Goal: Task Accomplishment & Management: Use online tool/utility

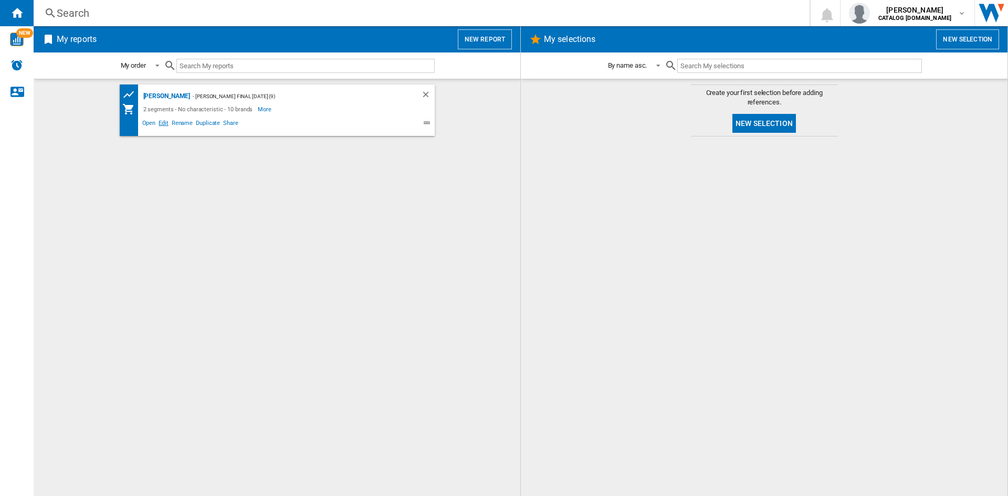
click at [162, 123] on span "Edit" at bounding box center [163, 124] width 13 height 13
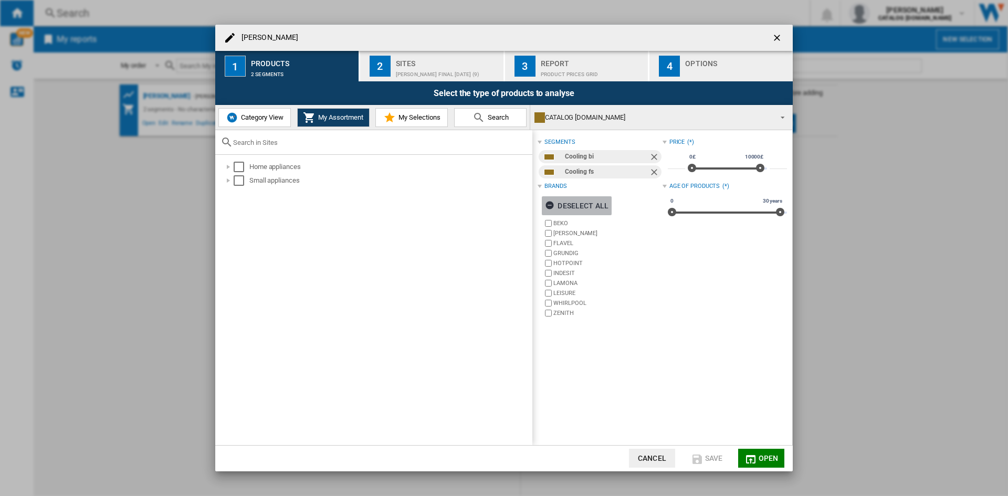
click at [572, 201] on div "Deselect all" at bounding box center [577, 205] width 64 height 19
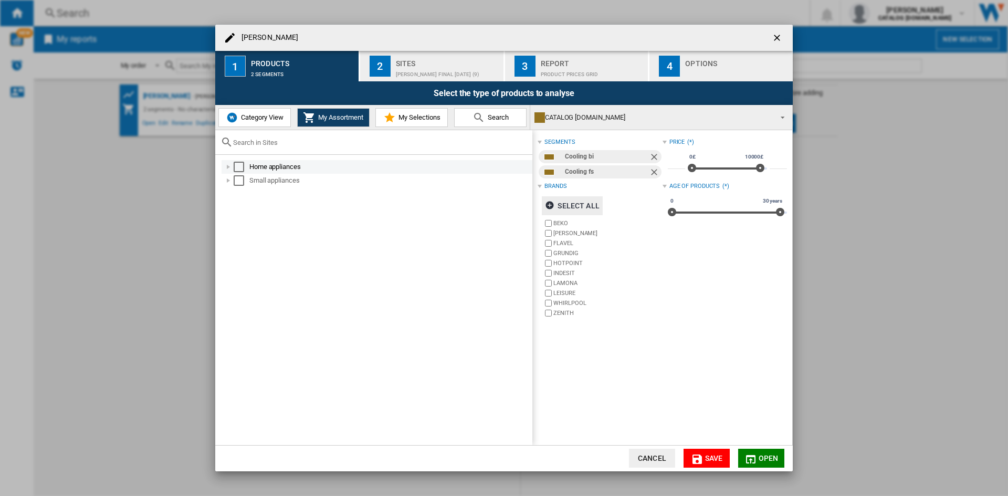
click at [233, 165] on div at bounding box center [228, 167] width 11 height 11
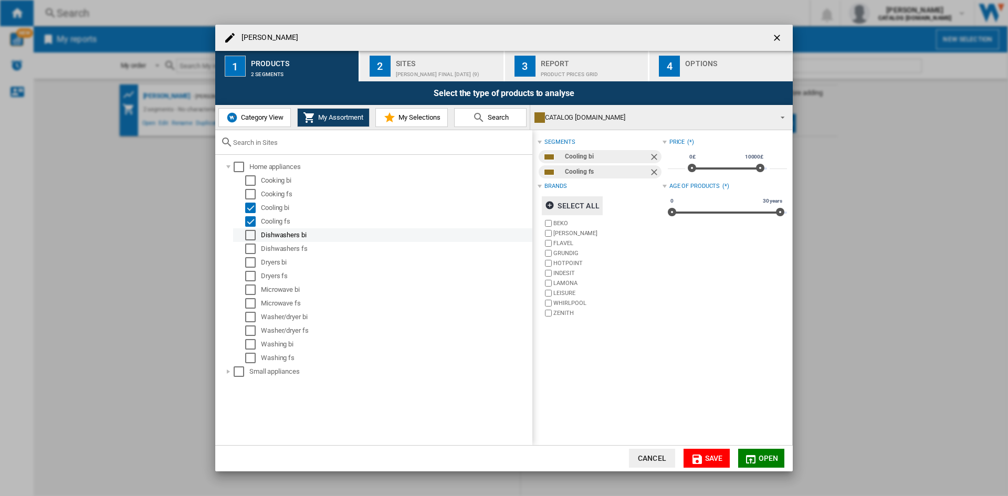
click at [254, 234] on div "Select" at bounding box center [250, 235] width 11 height 11
click at [254, 245] on div "Select" at bounding box center [250, 249] width 11 height 11
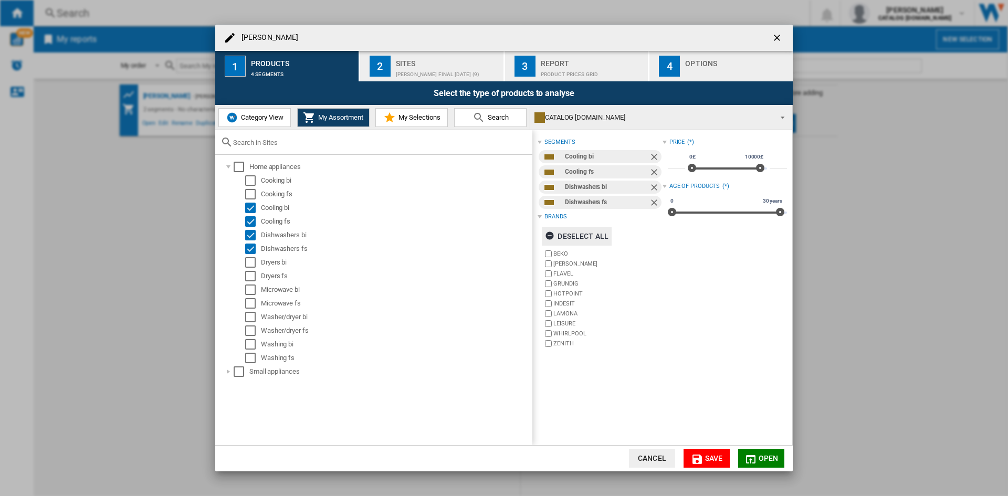
click at [662, 458] on button "Cancel" at bounding box center [652, 458] width 46 height 19
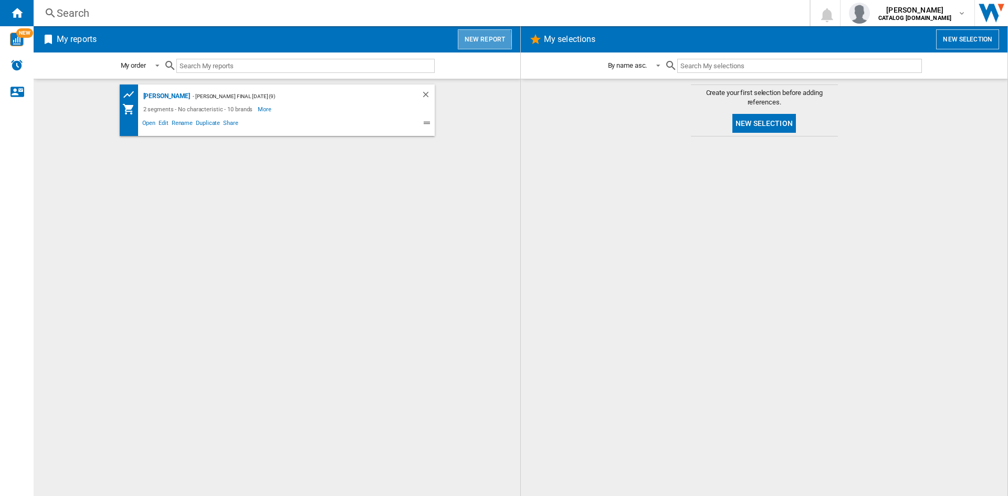
click at [470, 40] on button "New report" at bounding box center [485, 39] width 54 height 20
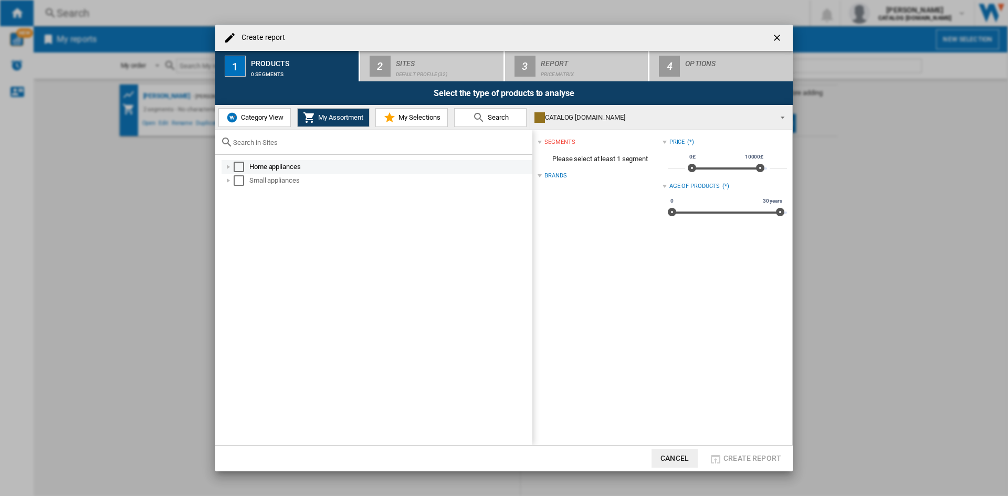
click at [228, 170] on div at bounding box center [228, 167] width 11 height 11
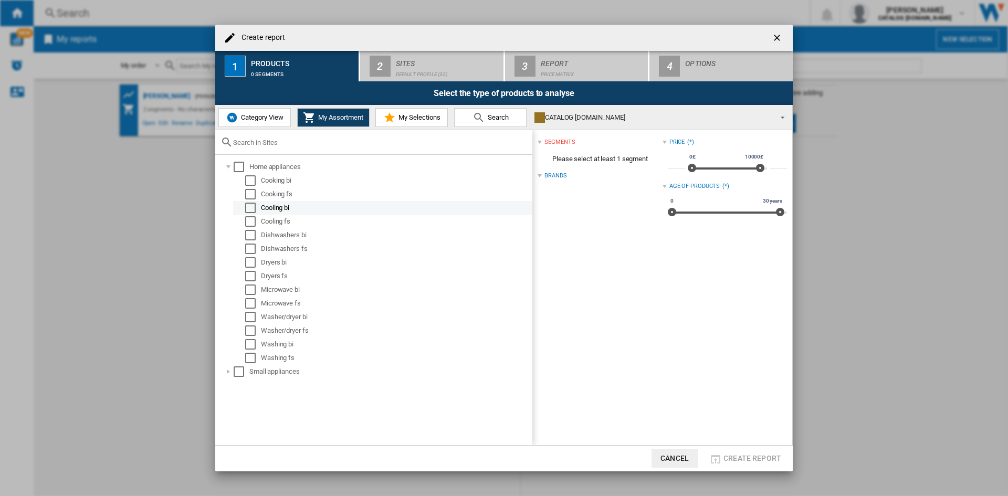
click at [245, 208] on div at bounding box center [240, 208] width 11 height 11
click at [249, 207] on div "Select" at bounding box center [250, 208] width 11 height 11
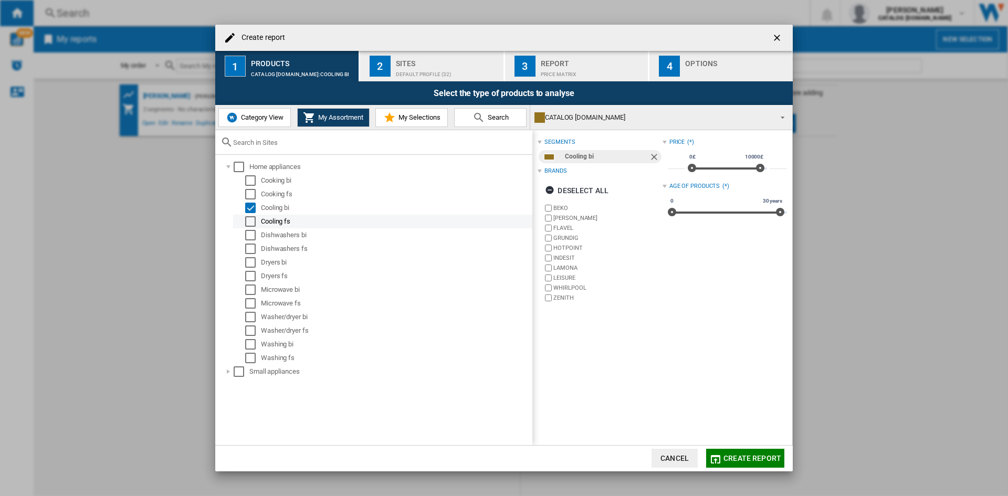
click at [251, 218] on div "Select" at bounding box center [250, 221] width 11 height 11
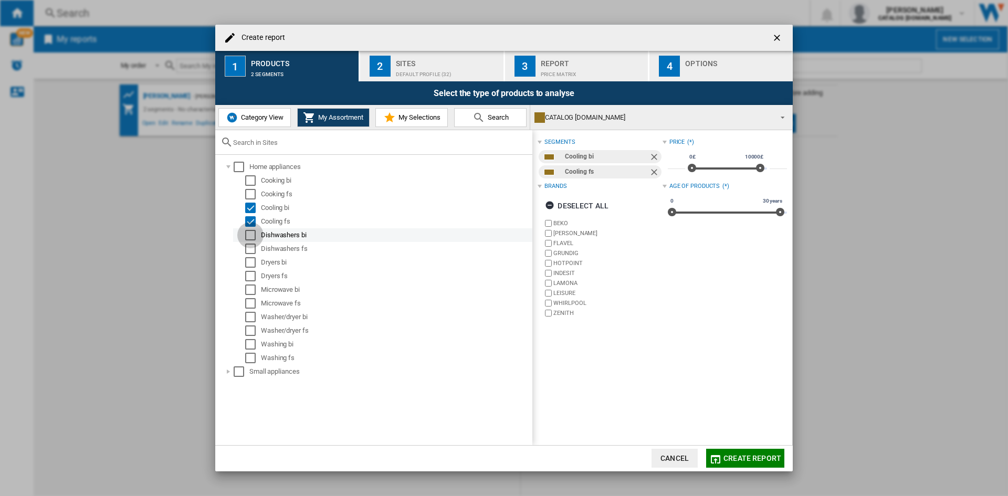
click at [249, 239] on div "Select" at bounding box center [250, 235] width 11 height 11
click at [251, 249] on div "Select" at bounding box center [250, 249] width 11 height 11
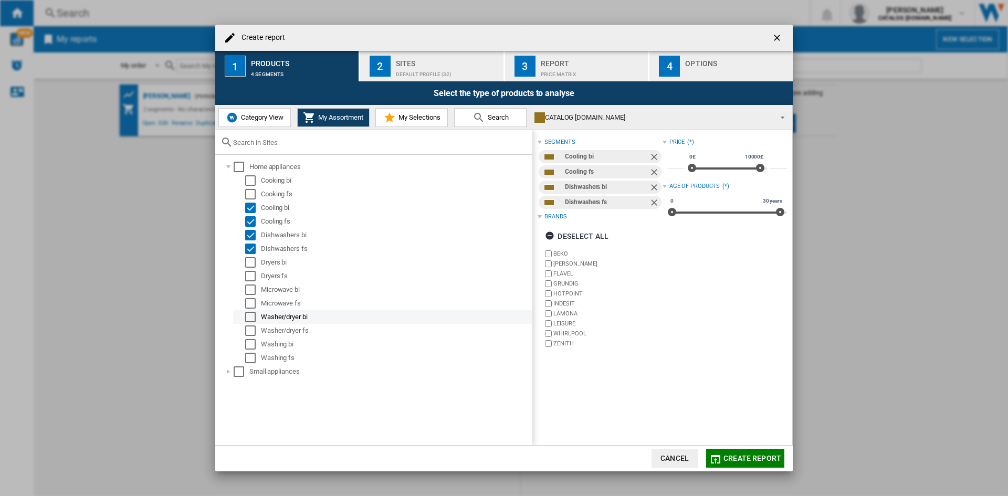
click at [253, 314] on div "Select" at bounding box center [250, 317] width 11 height 11
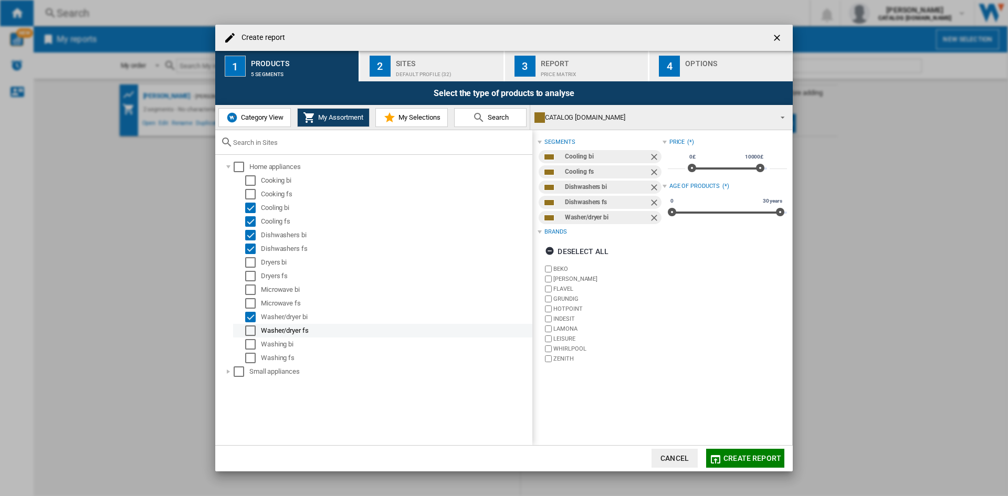
click at [253, 324] on div "Washer/dryer fs" at bounding box center [382, 331] width 299 height 14
click at [250, 330] on div "Select" at bounding box center [250, 331] width 11 height 11
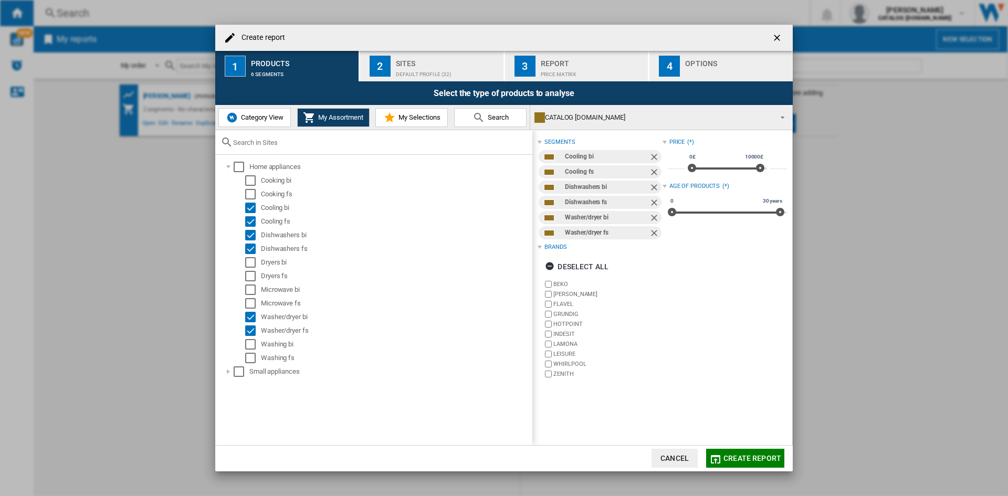
click at [396, 119] on span "My Selections" at bounding box center [418, 117] width 45 height 8
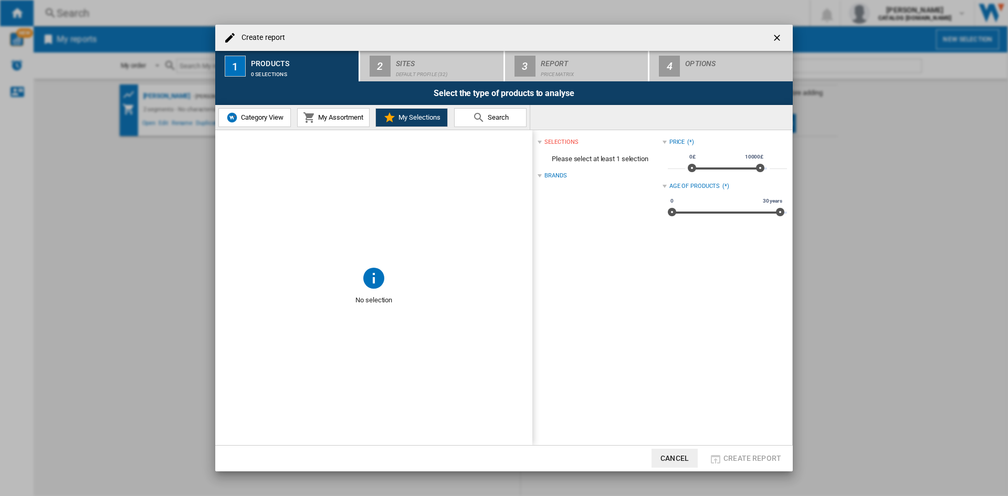
click at [557, 173] on div "Brands" at bounding box center [555, 176] width 22 height 8
click at [549, 177] on div "Brands" at bounding box center [555, 176] width 22 height 8
click at [585, 159] on span "Please select at least 1 selection" at bounding box center [600, 159] width 124 height 20
click at [349, 117] on span "My Assortment" at bounding box center [340, 117] width 48 height 8
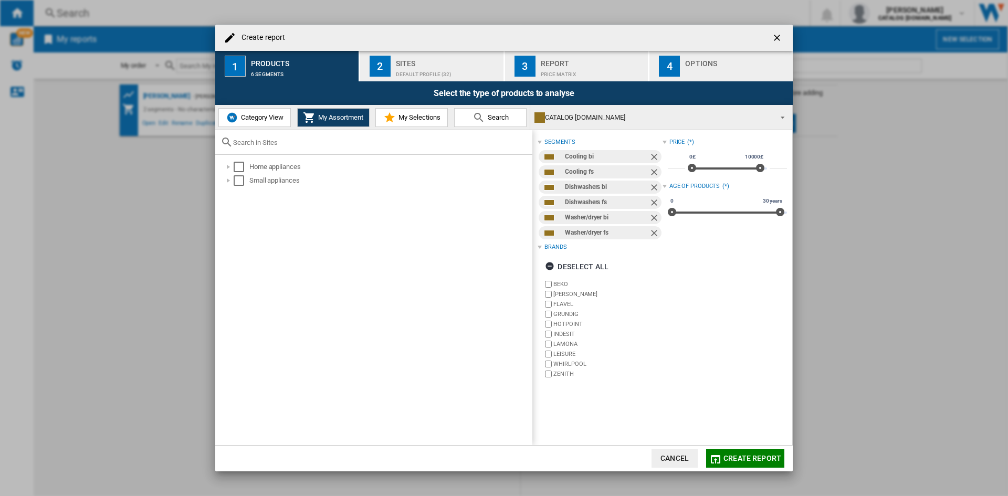
click at [269, 116] on span "Category View" at bounding box center [260, 117] width 45 height 8
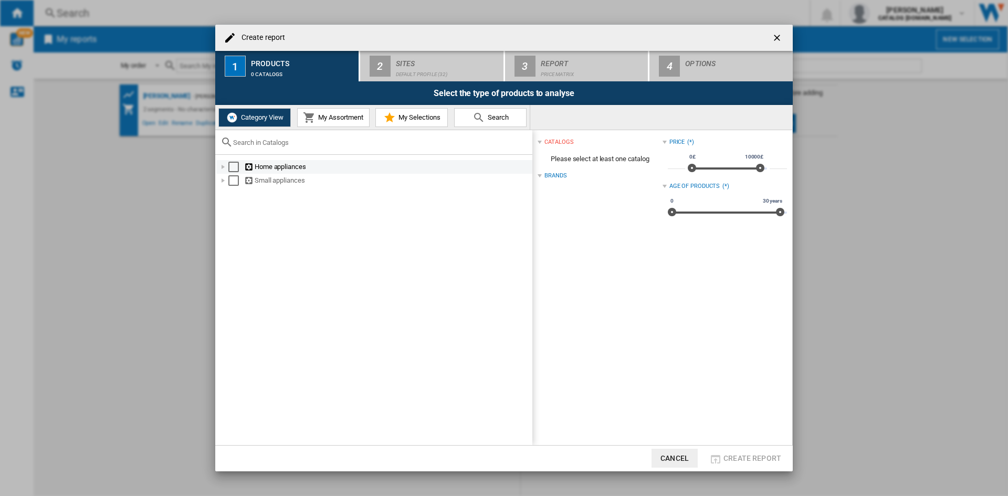
click at [225, 167] on div at bounding box center [223, 167] width 11 height 11
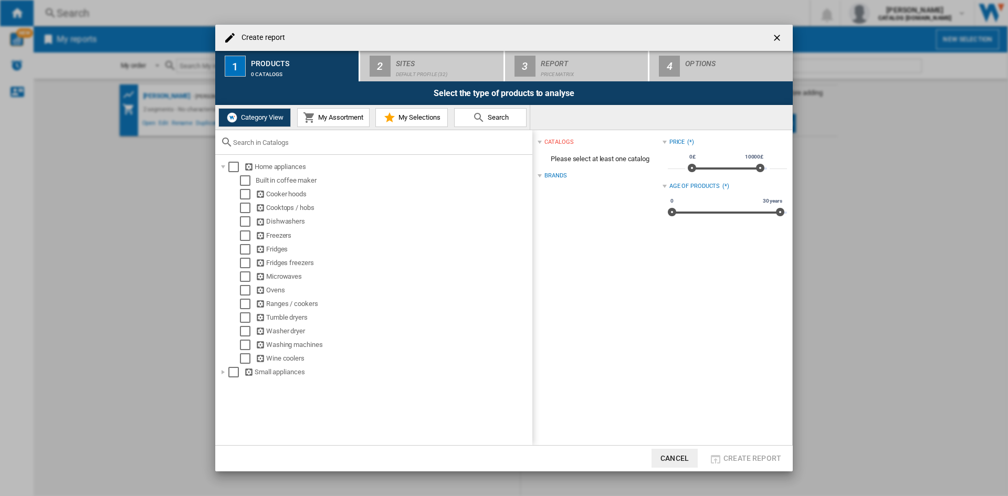
click at [558, 174] on div "Brands" at bounding box center [555, 176] width 22 height 8
click at [550, 172] on div "Brands" at bounding box center [555, 176] width 22 height 8
click at [243, 235] on div "Select" at bounding box center [245, 235] width 11 height 11
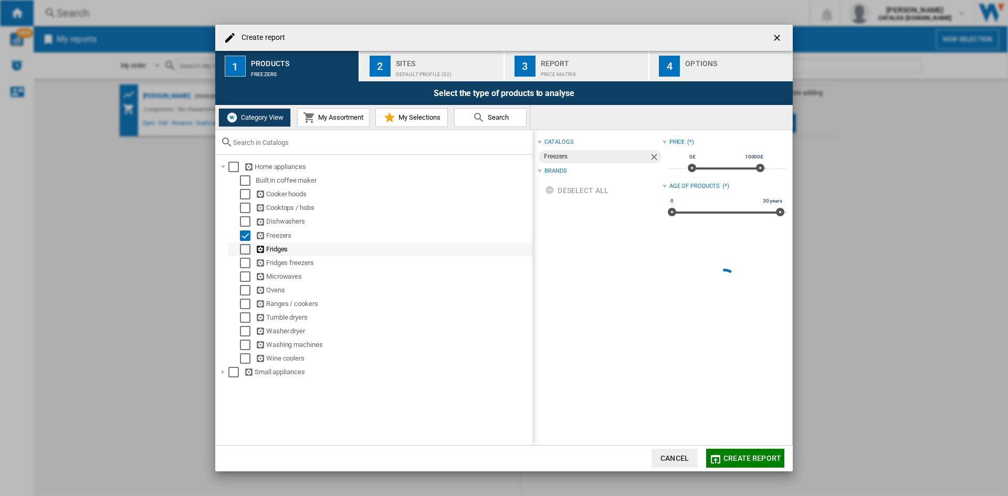
click at [242, 249] on div "Select" at bounding box center [245, 249] width 11 height 11
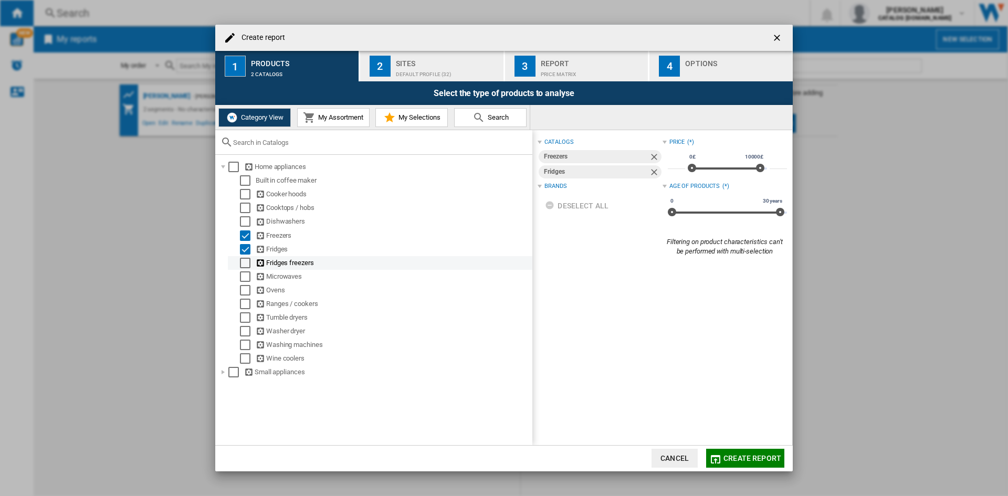
click at [243, 259] on div "Select" at bounding box center [245, 263] width 11 height 11
click at [245, 219] on div "Select" at bounding box center [245, 221] width 11 height 11
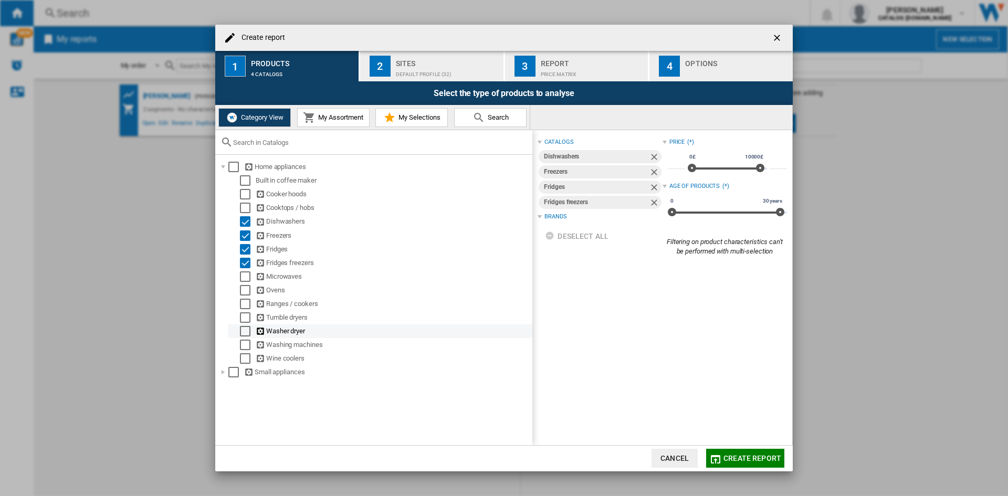
click at [243, 328] on div "Select" at bounding box center [245, 331] width 11 height 11
click at [556, 229] on div "Brands" at bounding box center [555, 232] width 22 height 8
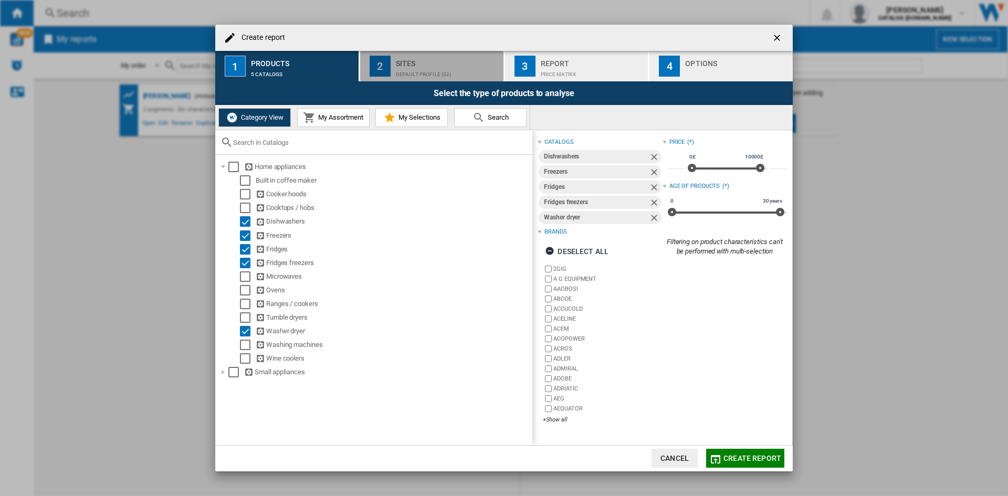
click at [411, 74] on div "Default profile (32)" at bounding box center [447, 71] width 103 height 11
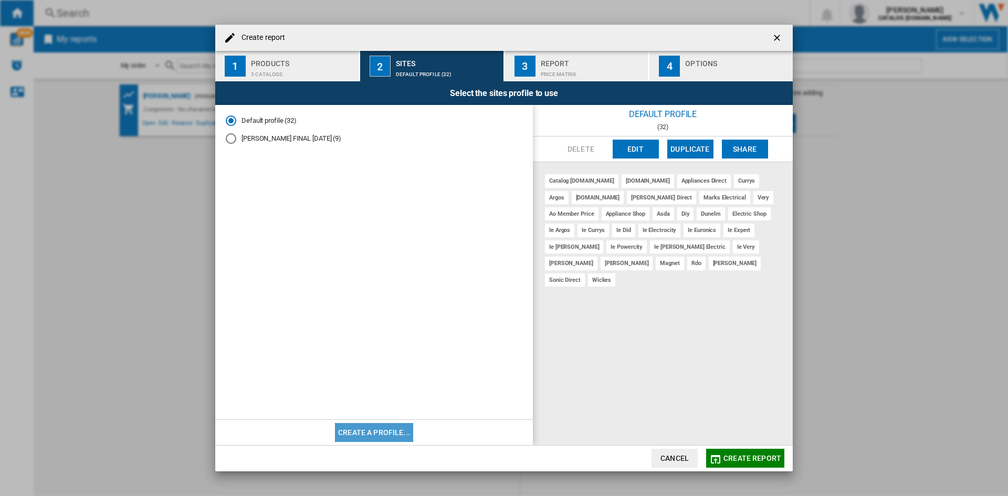
click at [379, 431] on button "Create a profile..." at bounding box center [374, 432] width 78 height 19
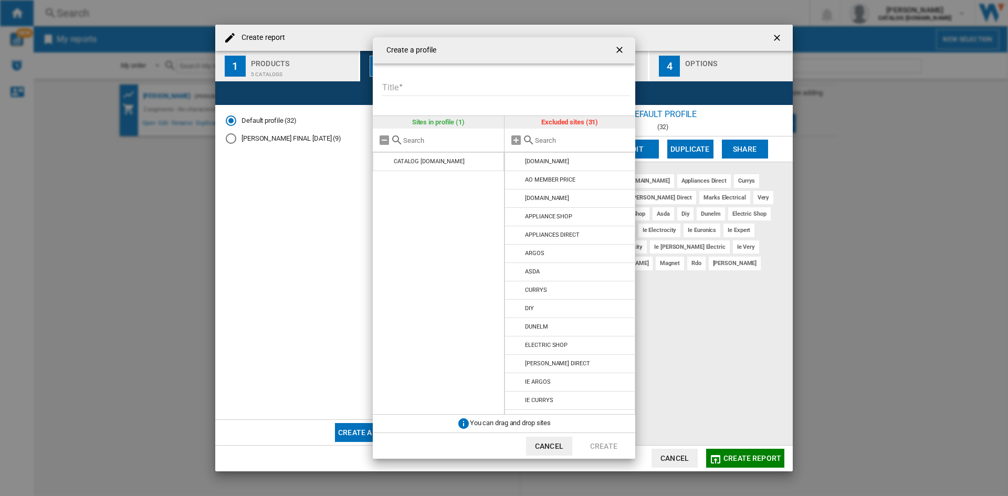
click at [424, 93] on input "Title" at bounding box center [506, 88] width 248 height 16
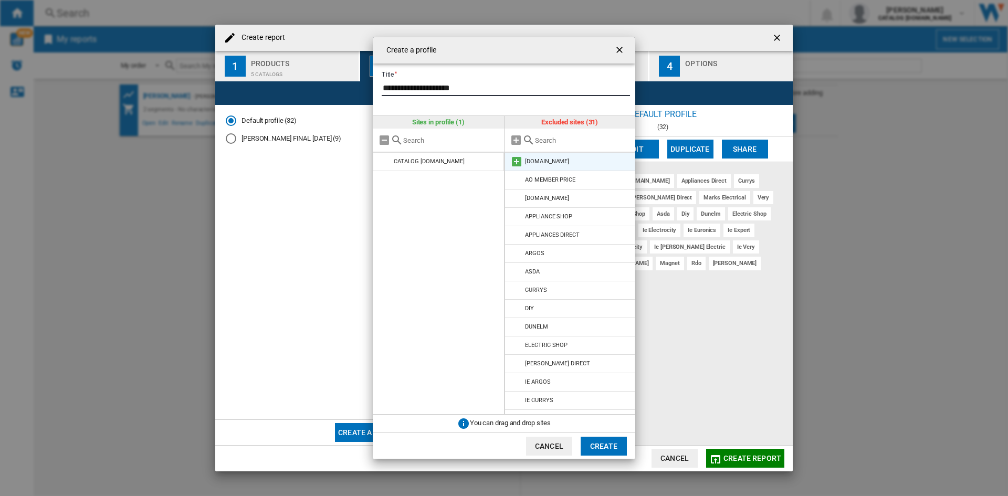
type input "**********"
click at [518, 161] on md-icon at bounding box center [516, 161] width 13 height 13
click at [517, 165] on md-icon at bounding box center [516, 161] width 13 height 13
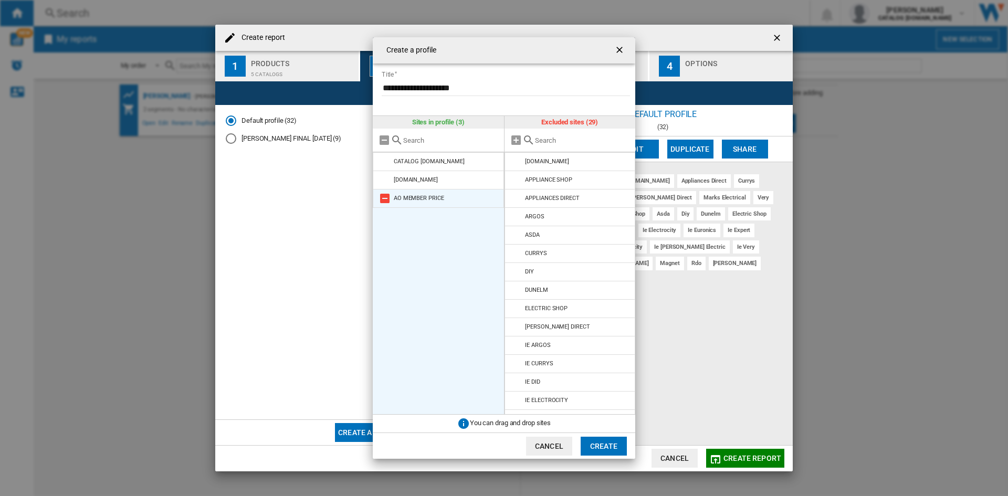
click at [385, 201] on md-icon at bounding box center [385, 198] width 13 height 13
click at [514, 175] on md-icon at bounding box center [516, 180] width 13 height 13
click at [515, 181] on md-icon at bounding box center [516, 180] width 13 height 13
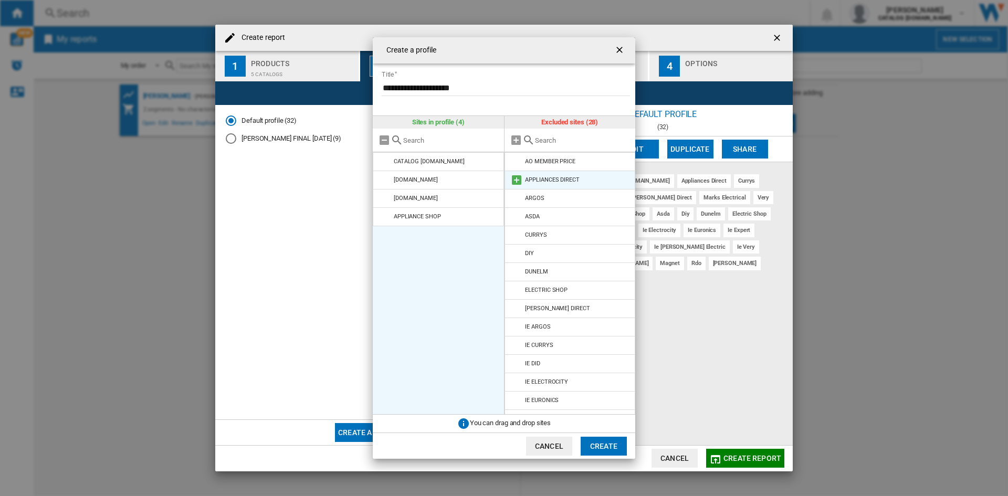
click at [515, 183] on md-icon at bounding box center [516, 180] width 13 height 13
click at [514, 183] on md-icon at bounding box center [516, 180] width 13 height 13
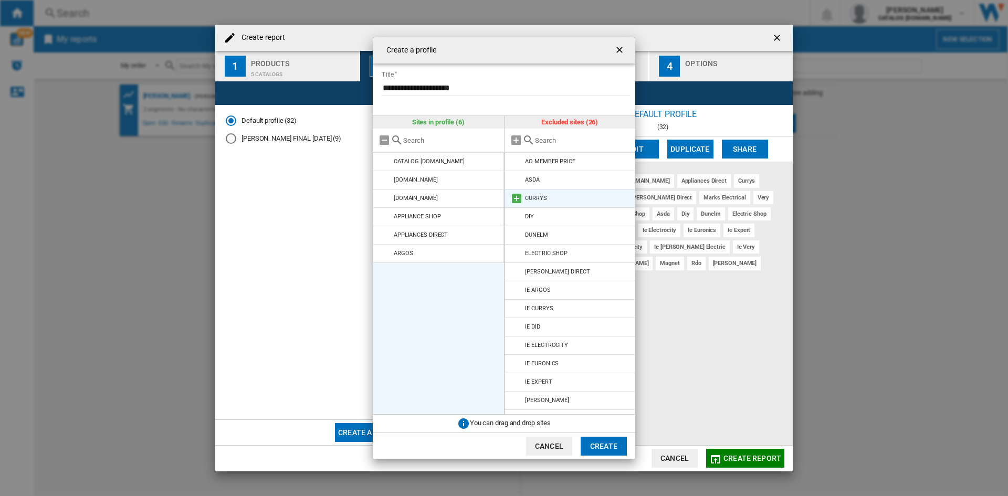
click at [514, 195] on md-icon at bounding box center [516, 198] width 13 height 13
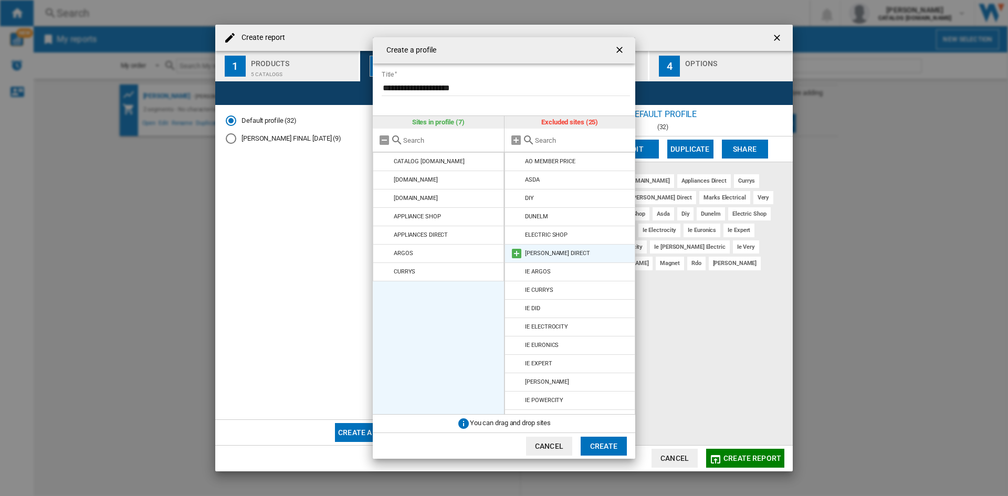
click at [515, 250] on md-icon at bounding box center [516, 253] width 13 height 13
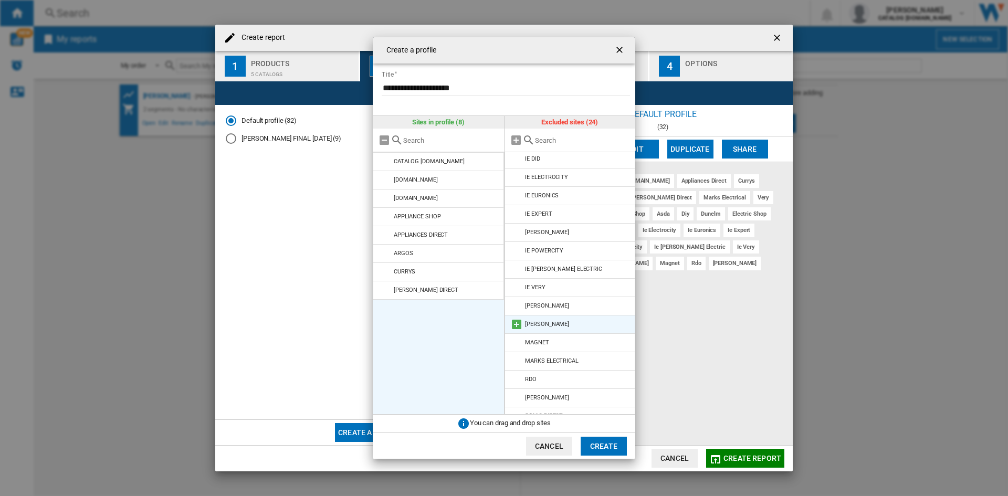
click at [516, 323] on md-icon at bounding box center [516, 324] width 13 height 13
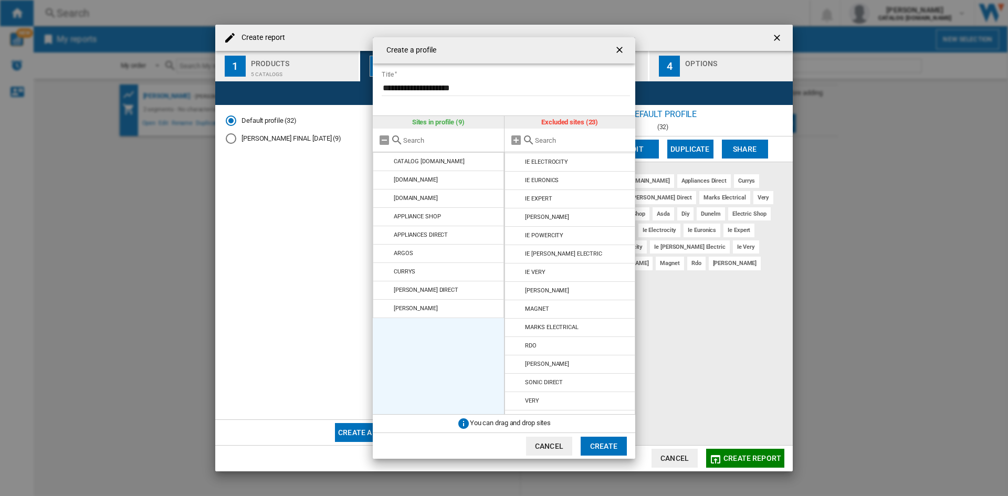
scroll to position [161, 0]
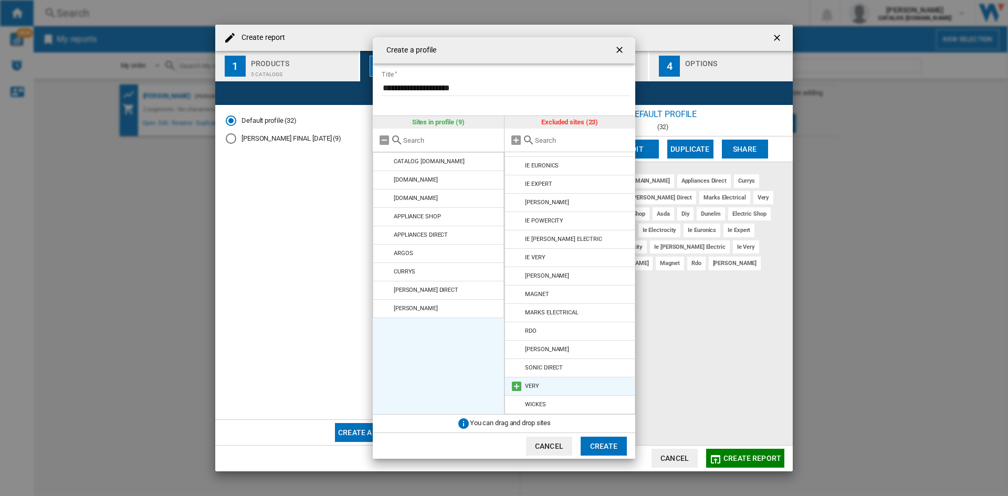
click at [517, 386] on md-icon at bounding box center [516, 386] width 13 height 13
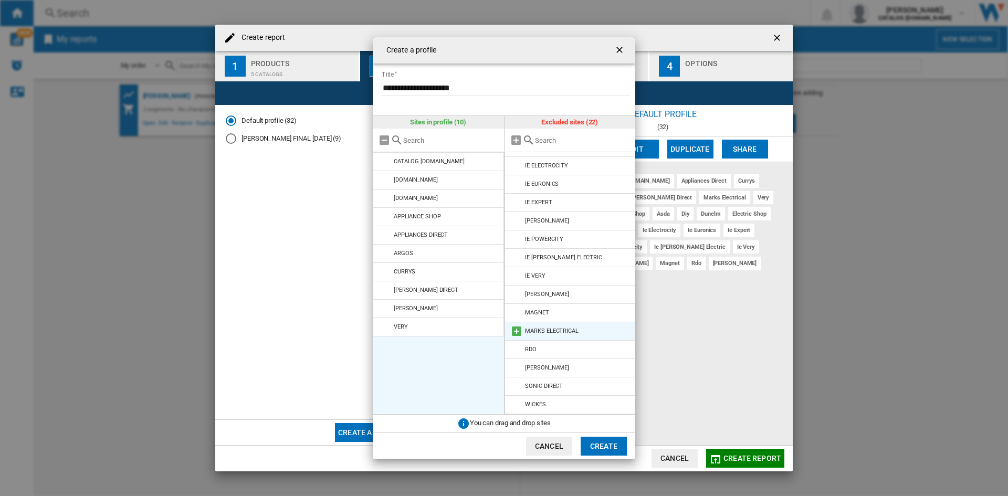
click at [516, 327] on md-icon at bounding box center [516, 331] width 13 height 13
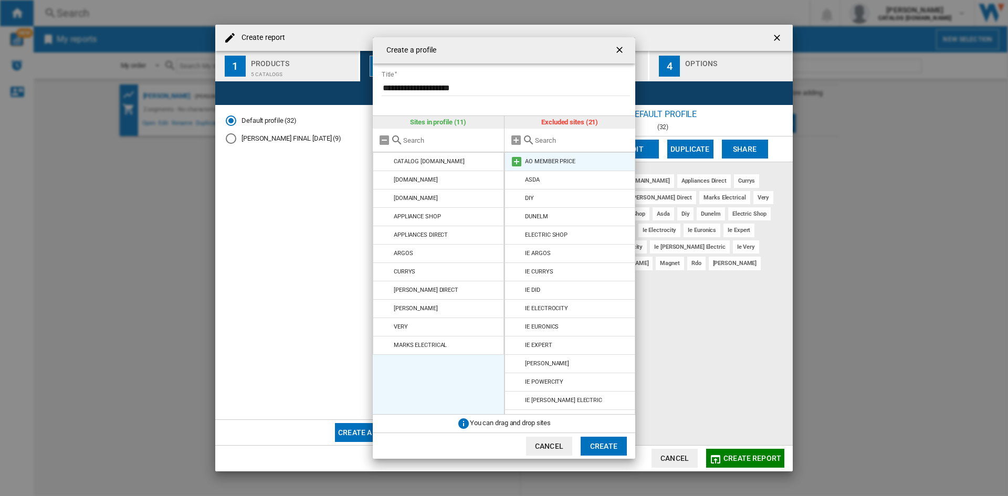
click at [518, 159] on md-icon at bounding box center [516, 161] width 13 height 13
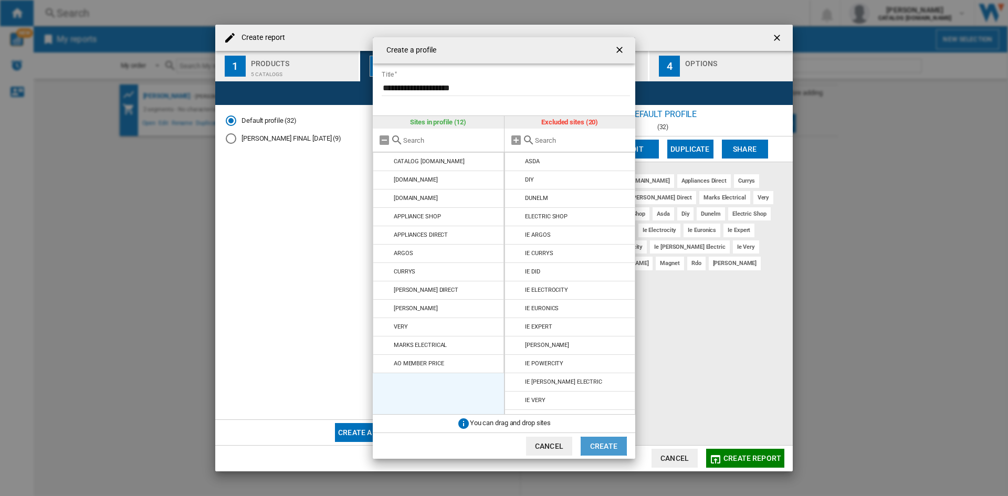
click at [600, 438] on button "Create" at bounding box center [604, 446] width 46 height 19
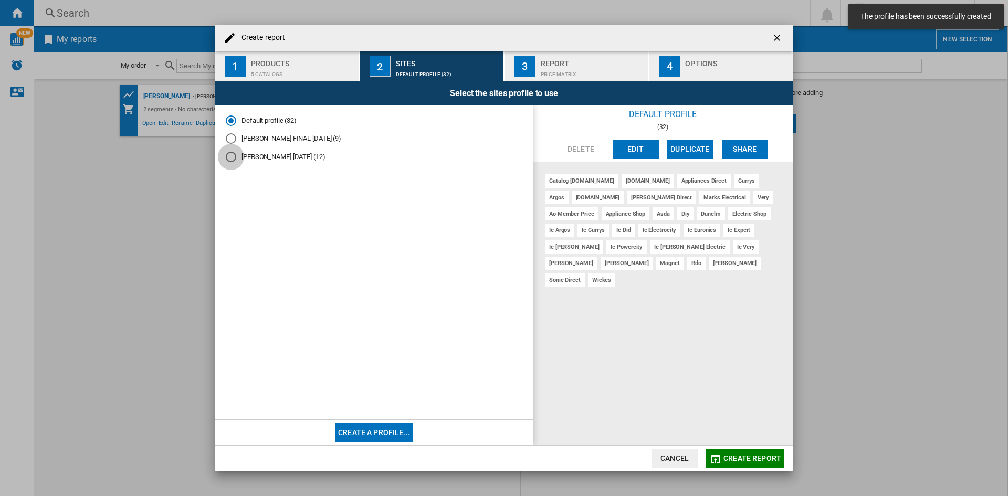
click at [234, 156] on div "Nevin 14 October 2025 (12)" at bounding box center [231, 157] width 11 height 11
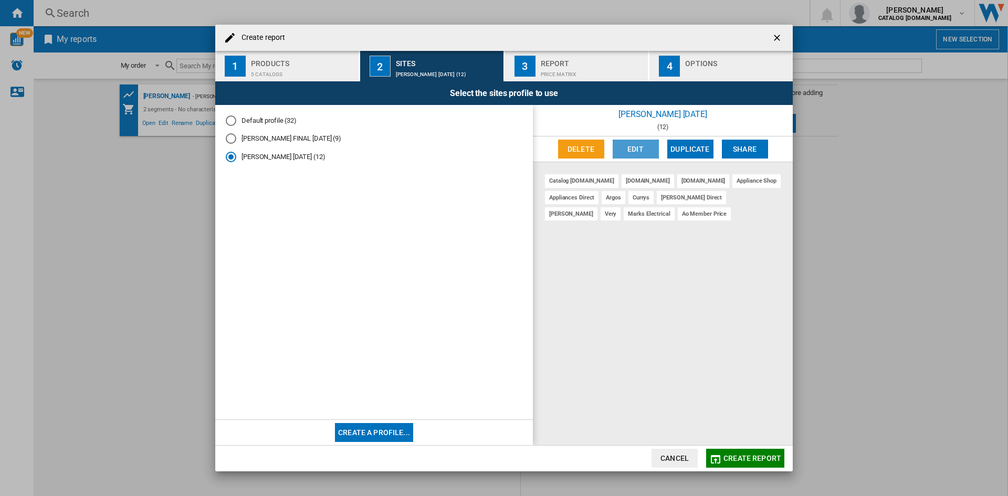
click at [638, 148] on button "Edit" at bounding box center [636, 149] width 46 height 19
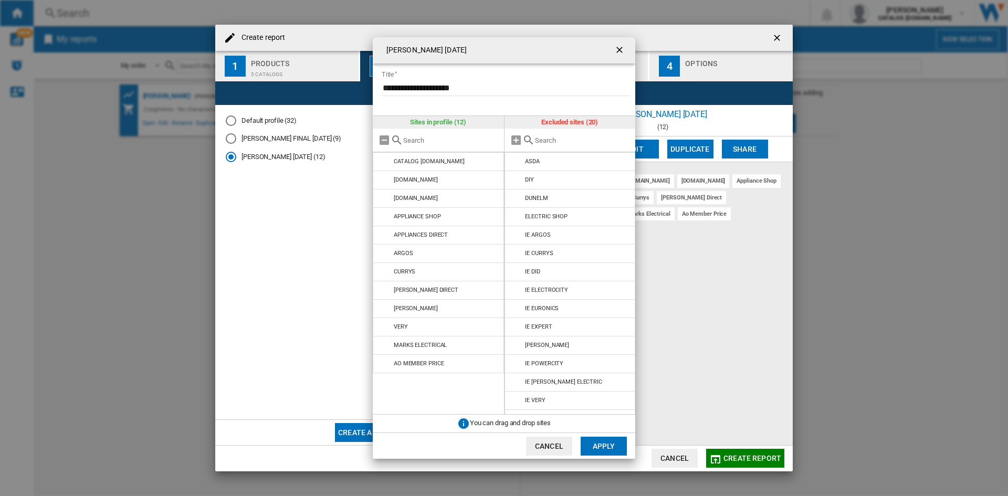
click at [594, 450] on button "Apply" at bounding box center [604, 446] width 46 height 19
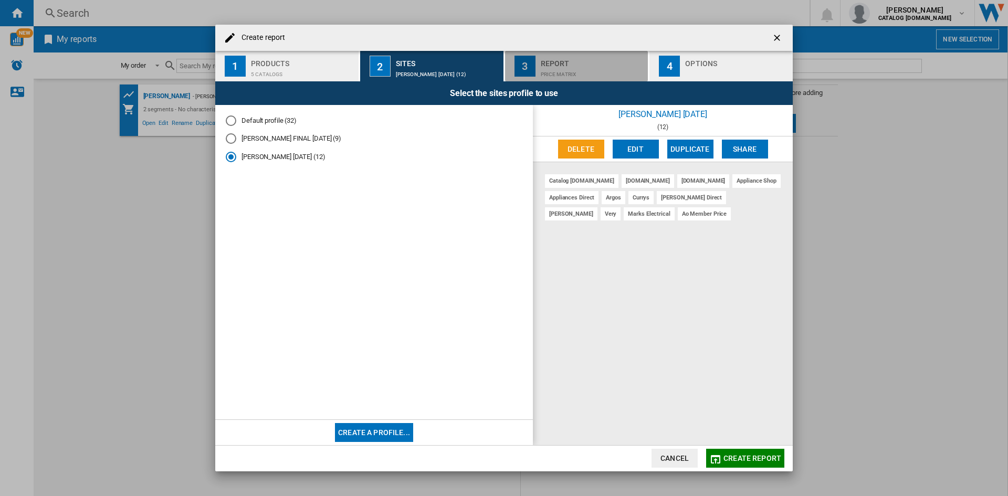
click at [539, 62] on button "3 Report Price Matrix" at bounding box center [577, 66] width 144 height 30
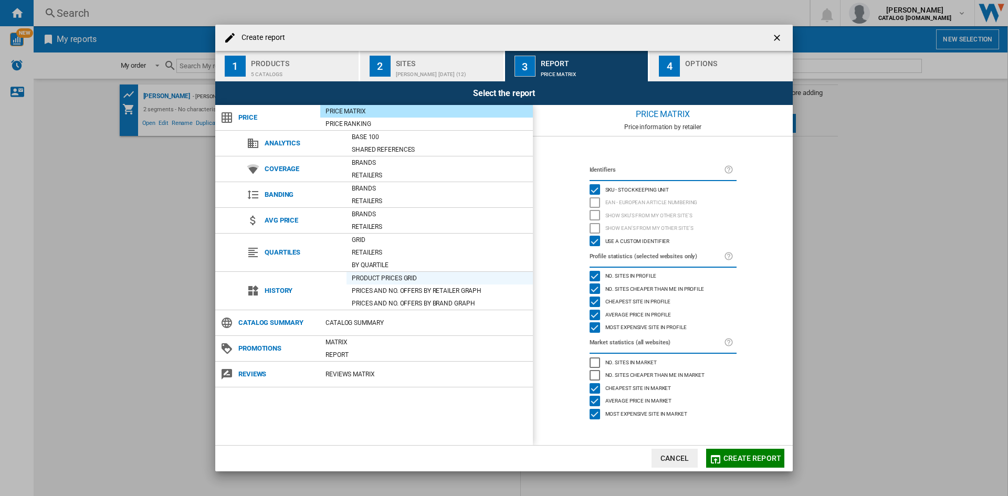
click at [375, 276] on div "Product prices grid" at bounding box center [440, 278] width 186 height 11
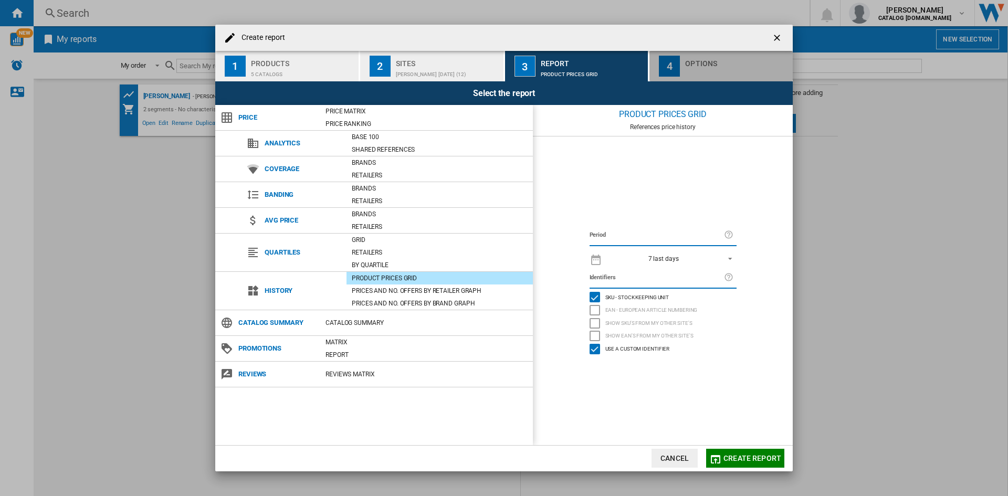
click at [704, 74] on div "button" at bounding box center [736, 71] width 103 height 11
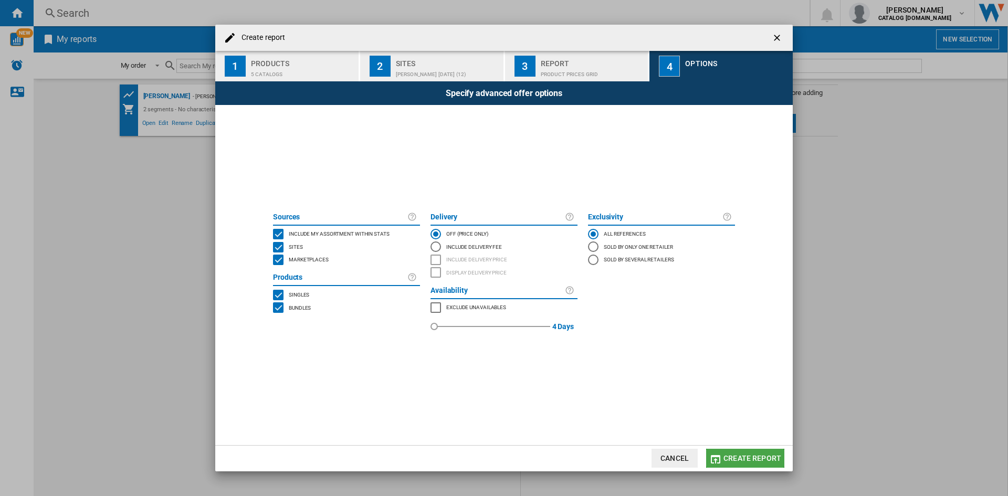
click at [752, 450] on button "Create report" at bounding box center [745, 458] width 78 height 19
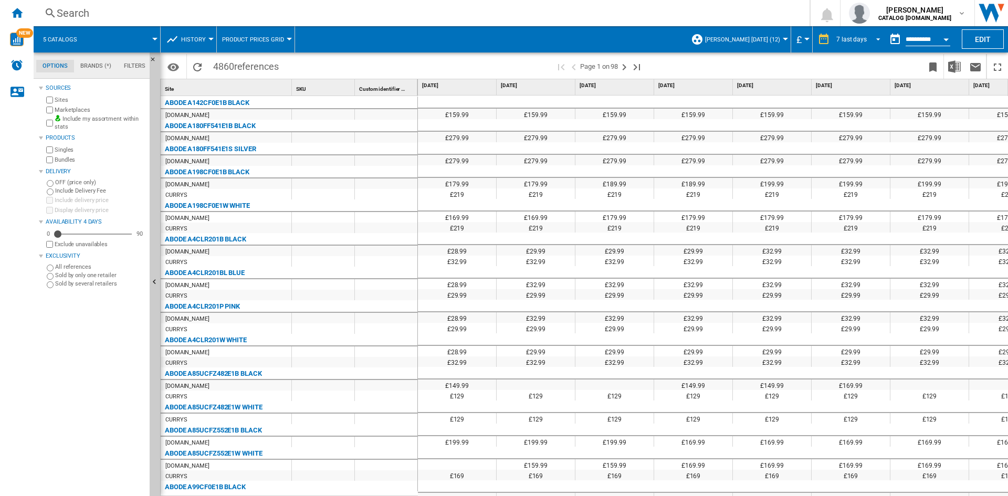
click at [869, 37] on span "REPORTS.WIZARD.STEPS.REPORT.STEPS.REPORT_OPTIONS.PERIOD: 7 last days" at bounding box center [875, 38] width 13 height 9
click at [862, 180] on div "18 last months" at bounding box center [856, 178] width 43 height 9
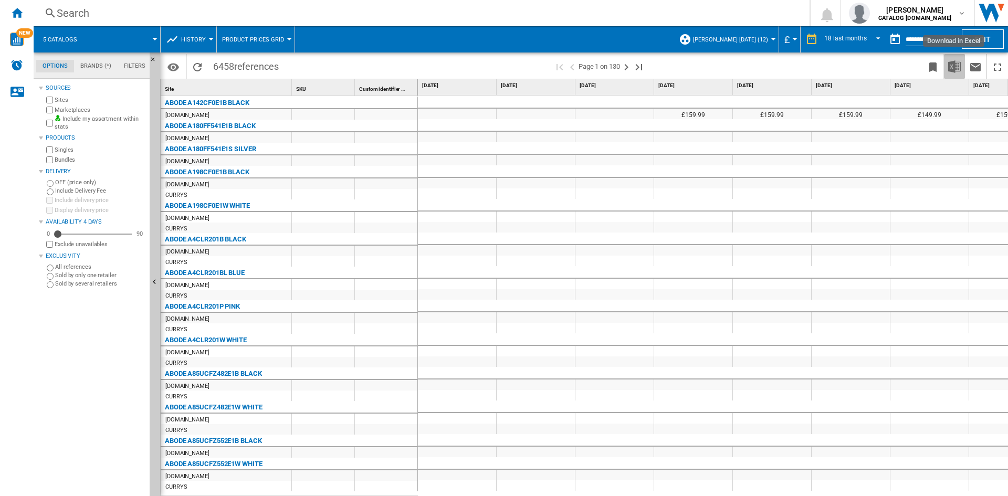
click at [953, 70] on img "Download in Excel" at bounding box center [954, 66] width 13 height 13
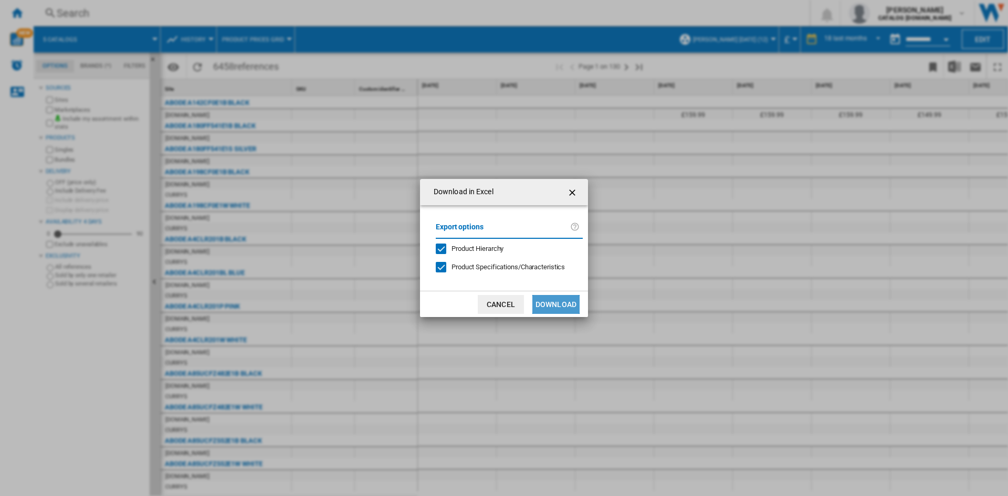
click at [546, 301] on button "Download" at bounding box center [555, 304] width 47 height 19
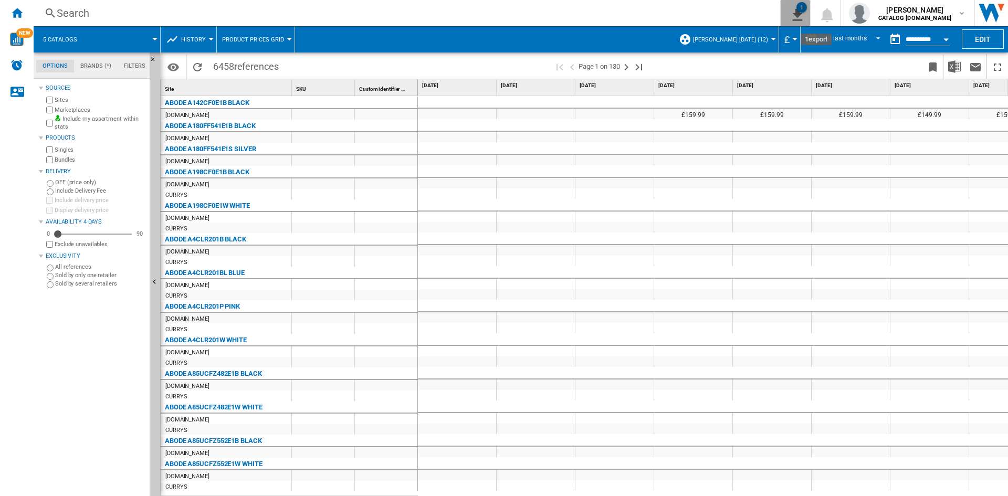
click at [807, 5] on div "1" at bounding box center [801, 7] width 11 height 11
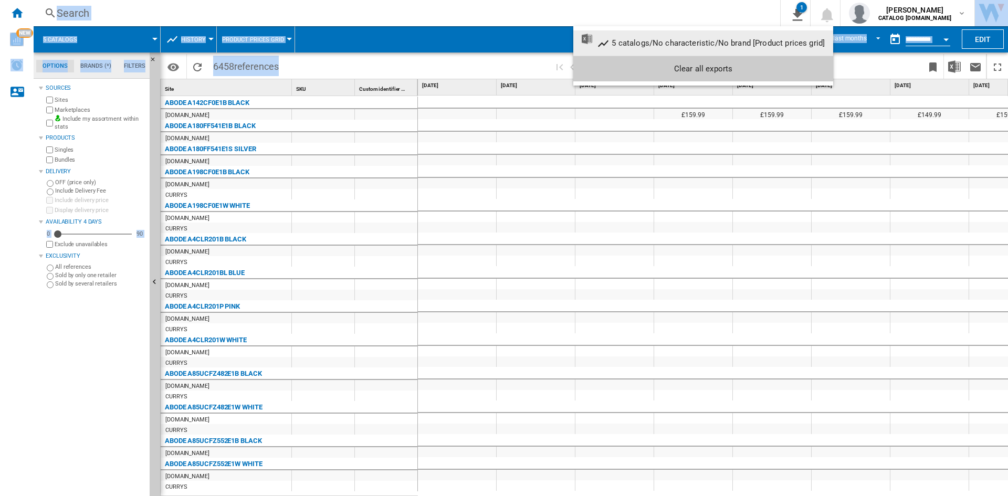
drag, startPoint x: 823, startPoint y: 15, endPoint x: 832, endPoint y: 33, distance: 20.0
click at [831, 34] on body "In order to access Insight, please log out and log in again OK NEW Search Searc…" at bounding box center [504, 248] width 1008 height 496
